Goal: Find specific page/section: Find specific page/section

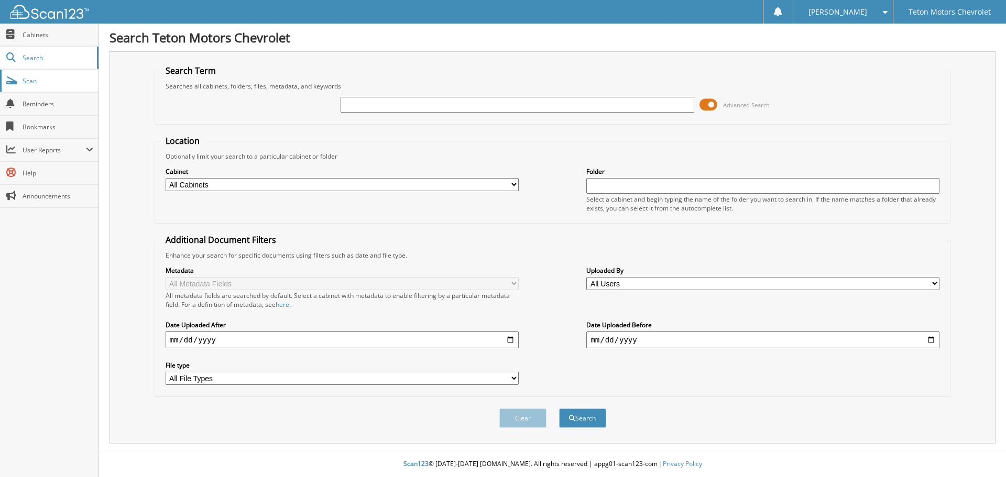
click at [35, 81] on span "Scan" at bounding box center [58, 80] width 71 height 9
type input "6176559"
click at [559, 409] on button "Search" at bounding box center [582, 418] width 47 height 19
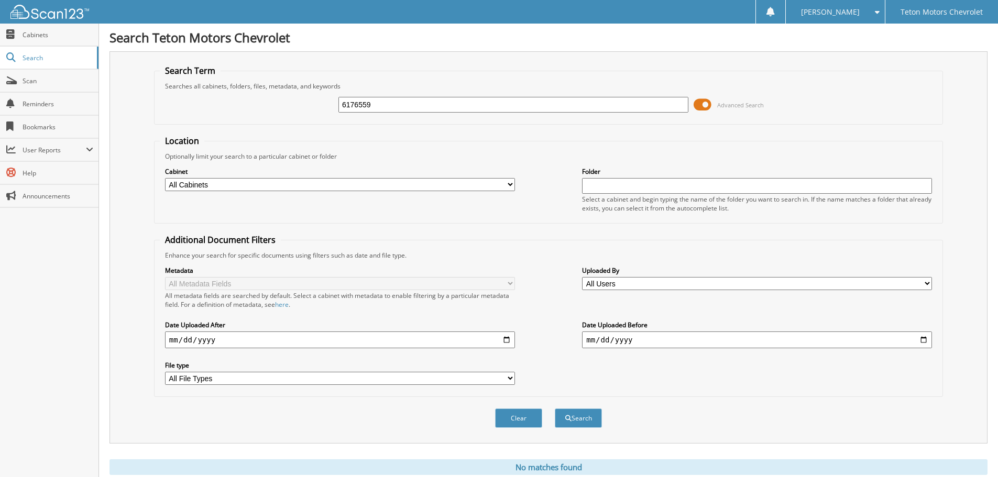
drag, startPoint x: 507, startPoint y: 102, endPoint x: 284, endPoint y: 99, distance: 223.2
click at [284, 99] on div "6176559 Advanced Search" at bounding box center [548, 105] width 777 height 28
type input "6175588"
click at [555, 409] on button "Search" at bounding box center [578, 418] width 47 height 19
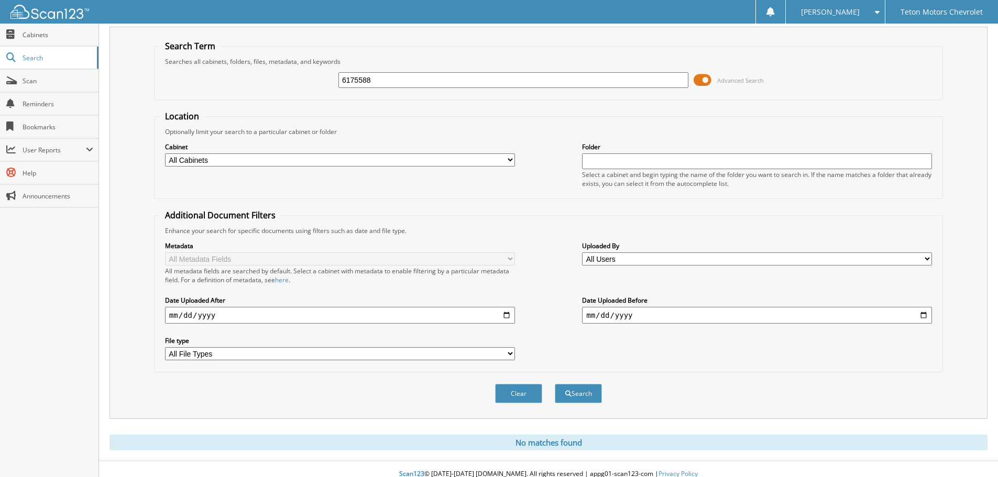
scroll to position [35, 0]
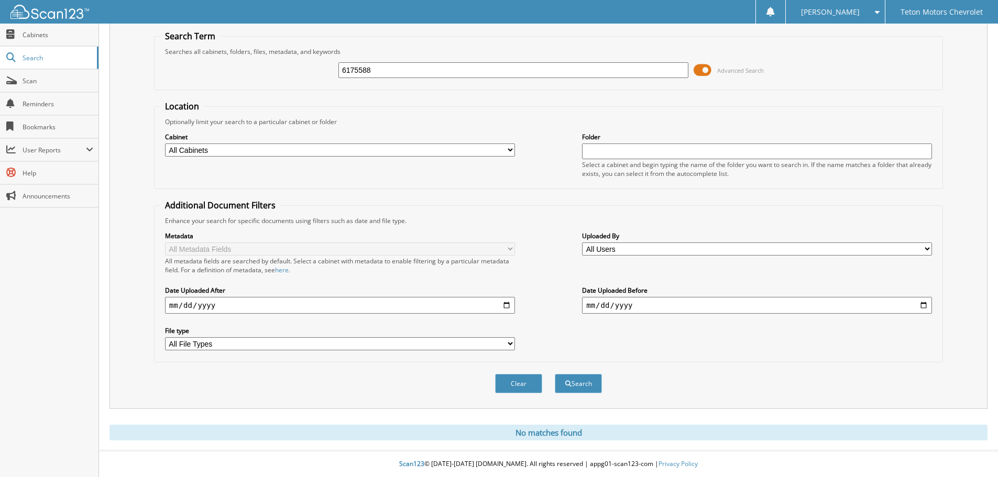
drag, startPoint x: 436, startPoint y: 67, endPoint x: 350, endPoint y: 65, distance: 85.9
click at [350, 65] on input "6175588" at bounding box center [513, 70] width 350 height 16
type input "6"
